Goal: Navigation & Orientation: Go to known website

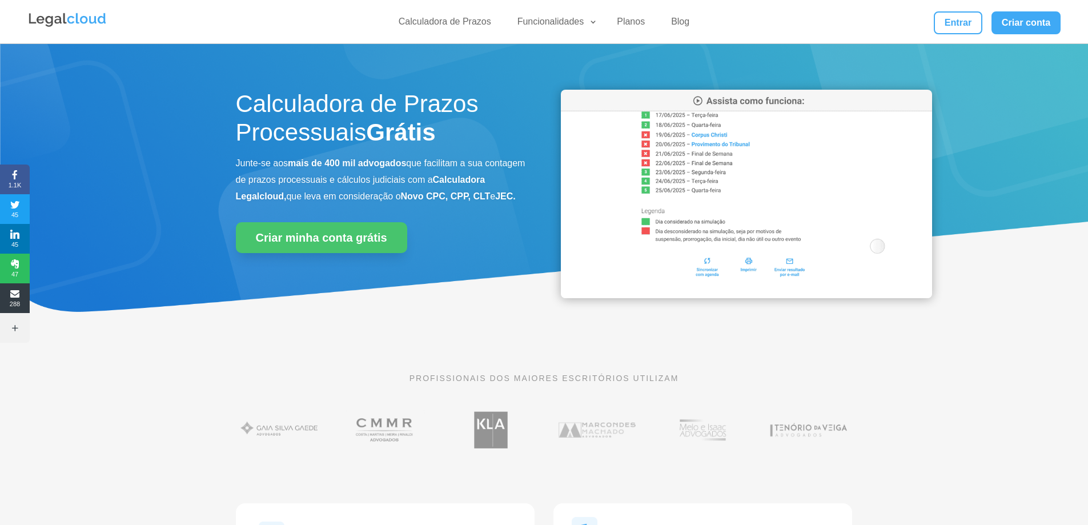
click at [952, 9] on div "Calculadora de Prazos Funcionalidades Calculadora de Prazos DJEN/DJE Prazos e A…" at bounding box center [543, 21] width 1033 height 43
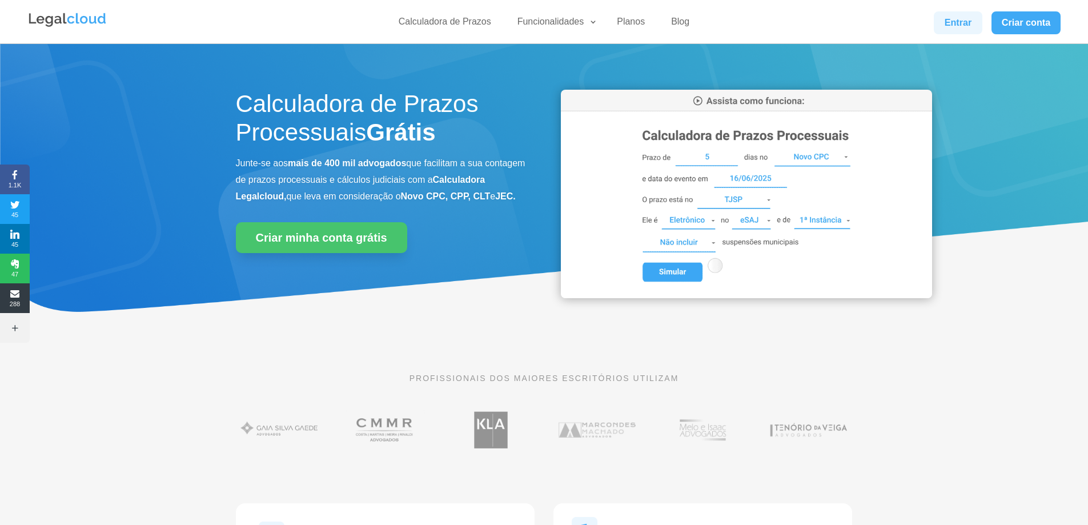
click at [961, 24] on link "Entrar" at bounding box center [957, 22] width 48 height 23
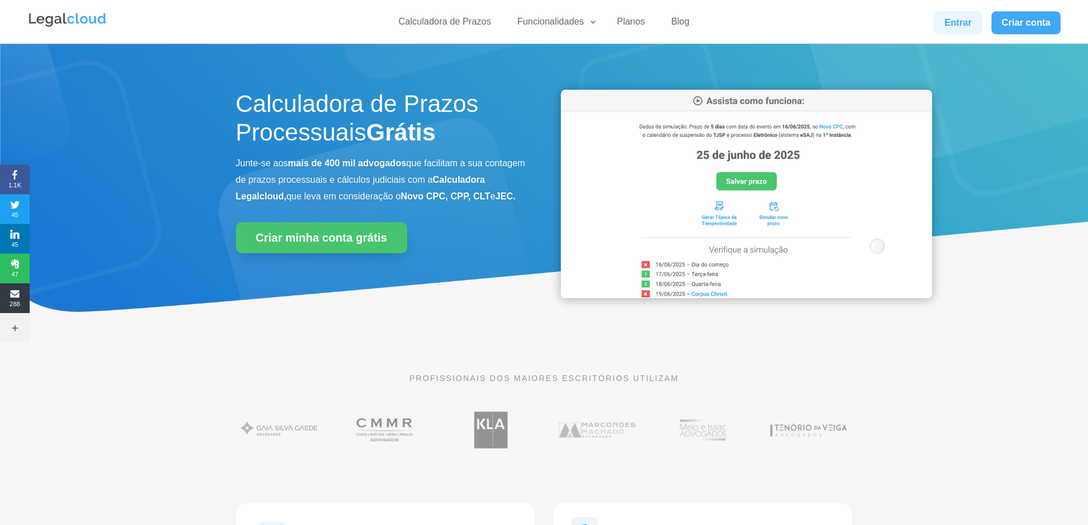
click at [958, 23] on link "Entrar" at bounding box center [957, 22] width 48 height 23
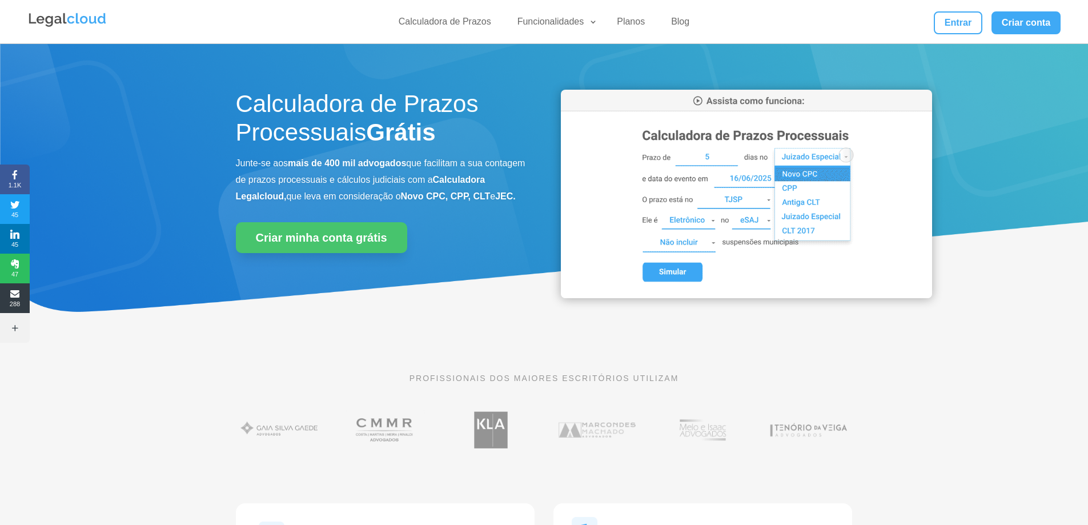
click at [968, 38] on div "Calculadora de Prazos Funcionalidades Calculadora de Prazos DJEN/DJE Prazos e A…" at bounding box center [543, 21] width 1033 height 43
click at [967, 25] on link "Entrar" at bounding box center [957, 22] width 48 height 23
